Goal: Information Seeking & Learning: Learn about a topic

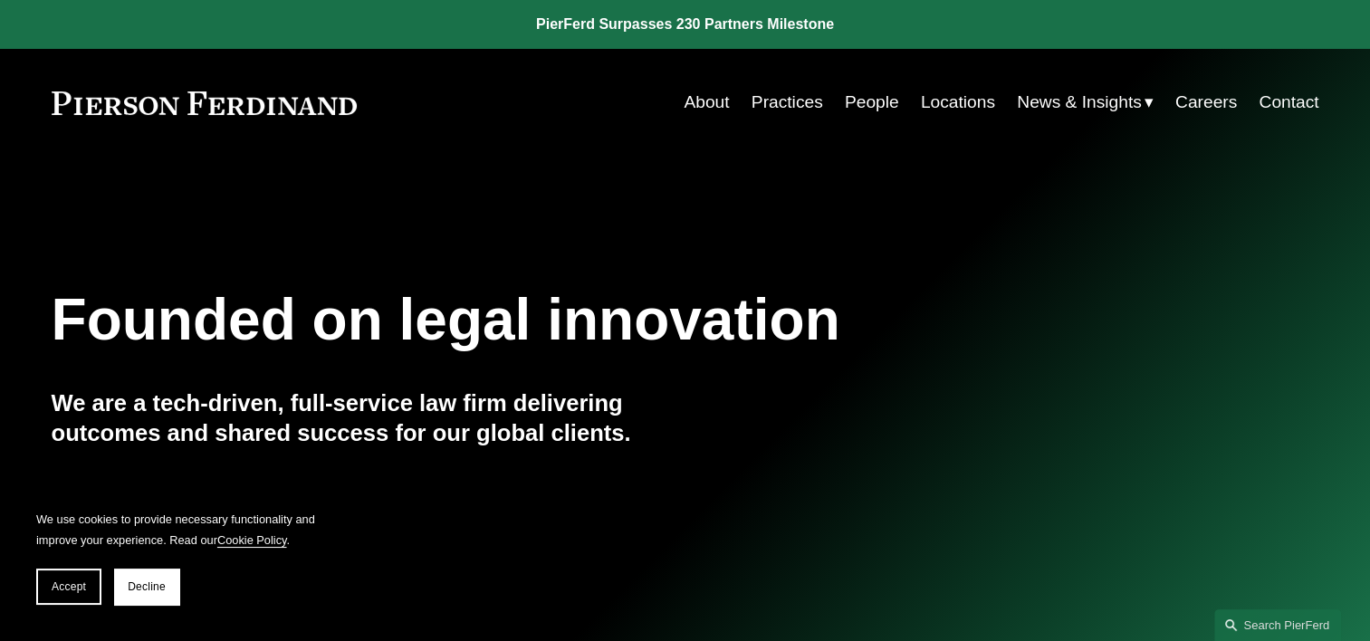
click at [869, 105] on link "People" at bounding box center [872, 102] width 54 height 34
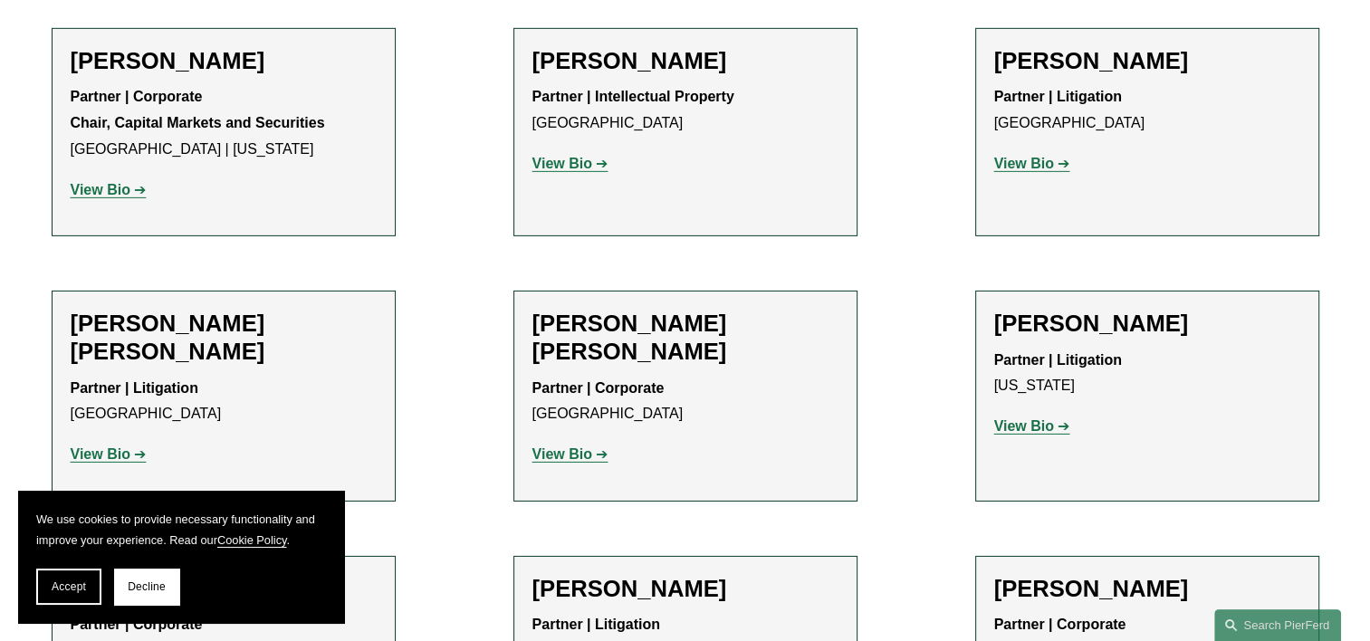
scroll to position [12641, 0]
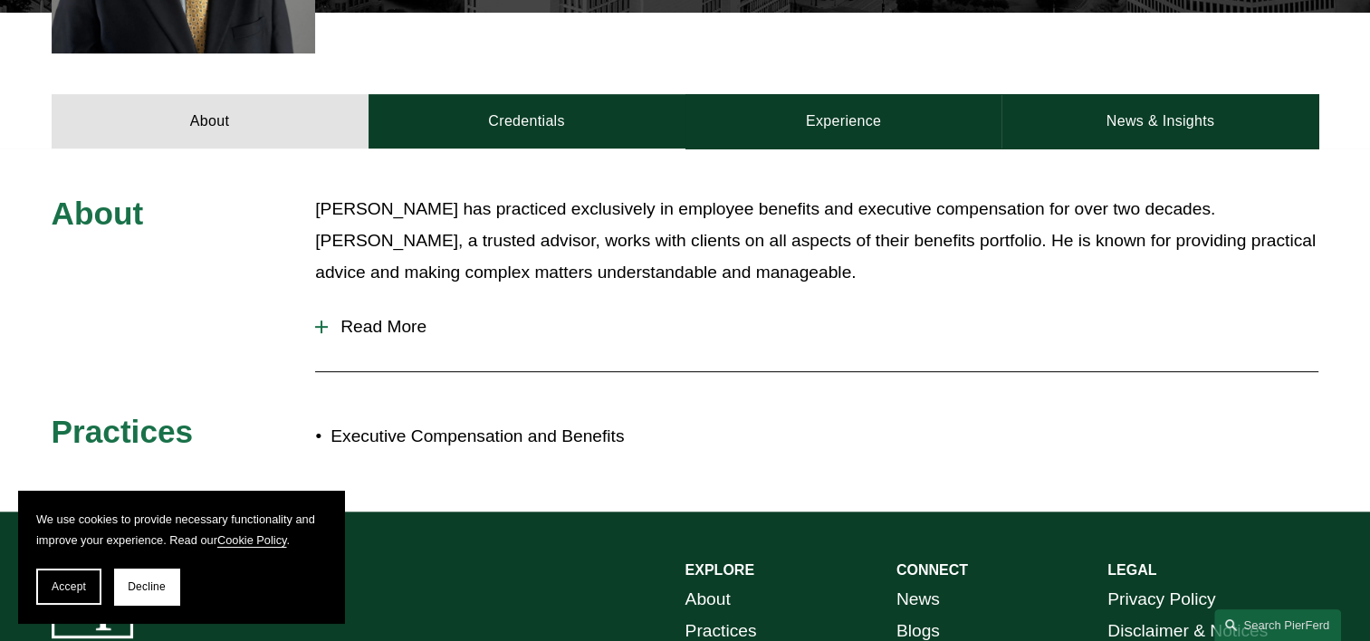
scroll to position [726, 0]
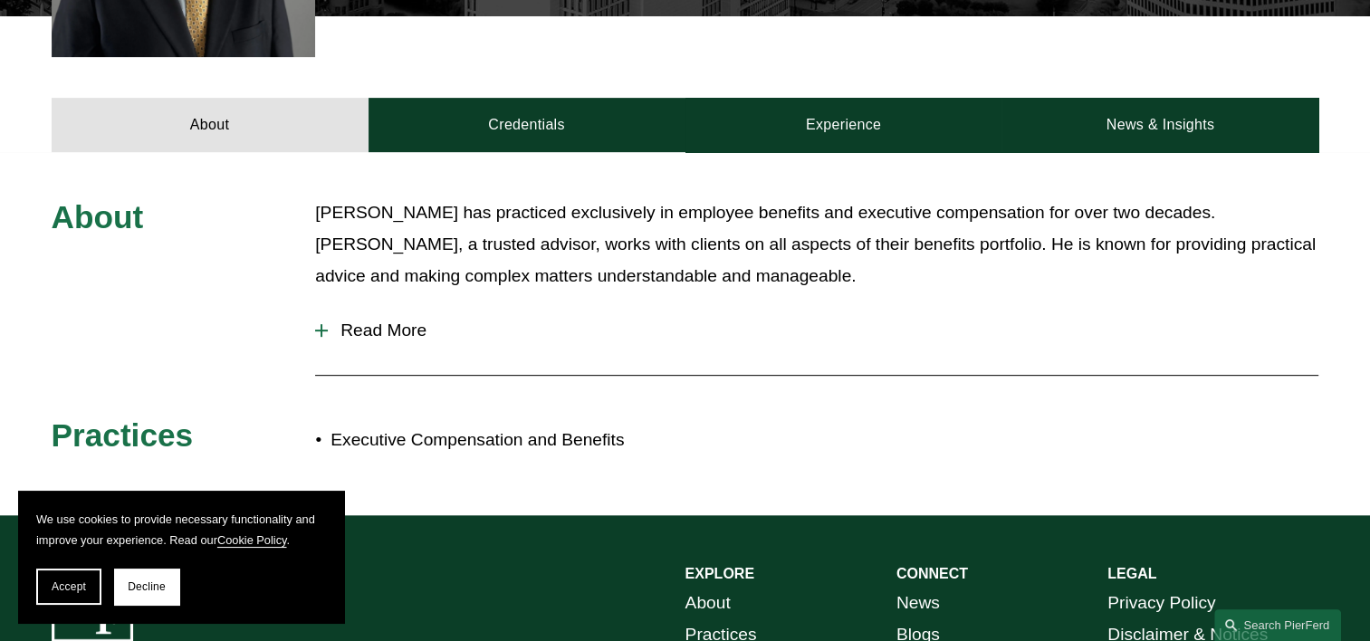
click at [398, 330] on span "Read More" at bounding box center [823, 330] width 990 height 20
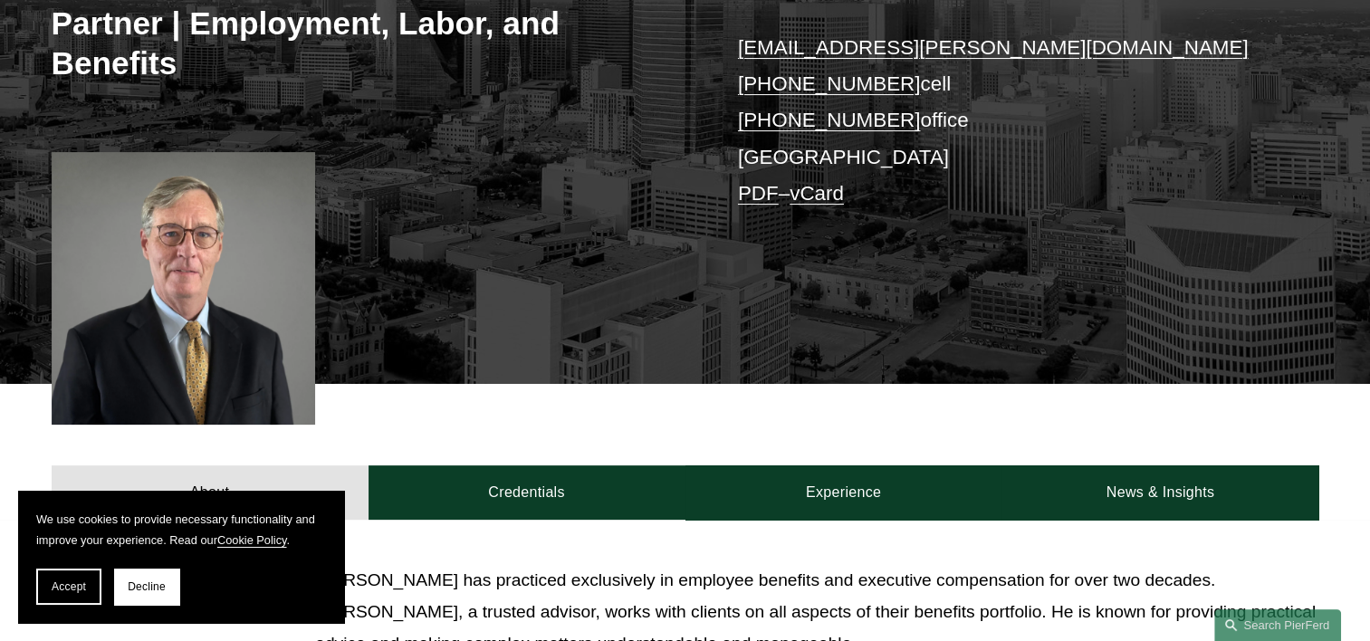
scroll to position [351, 0]
